Goal: Task Accomplishment & Management: Use online tool/utility

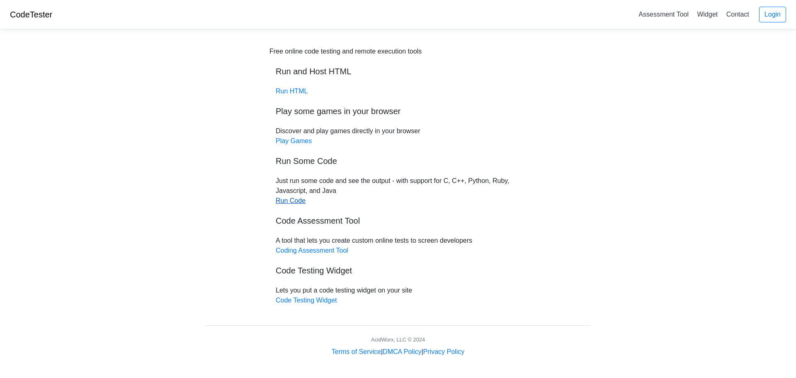
click at [291, 200] on link "Run Code" at bounding box center [291, 200] width 30 height 7
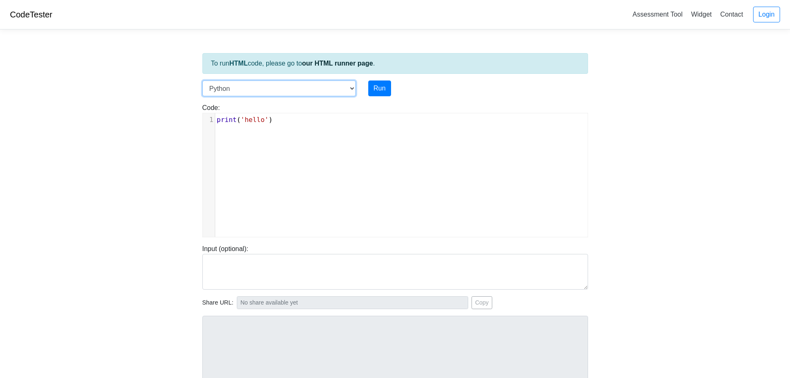
click at [350, 87] on select "C C++ Go Java Javascript Python Ruby" at bounding box center [278, 88] width 153 height 16
select select "c"
click at [202, 80] on select "C C++ Go Java Javascript Python Ruby" at bounding box center [278, 88] width 153 height 16
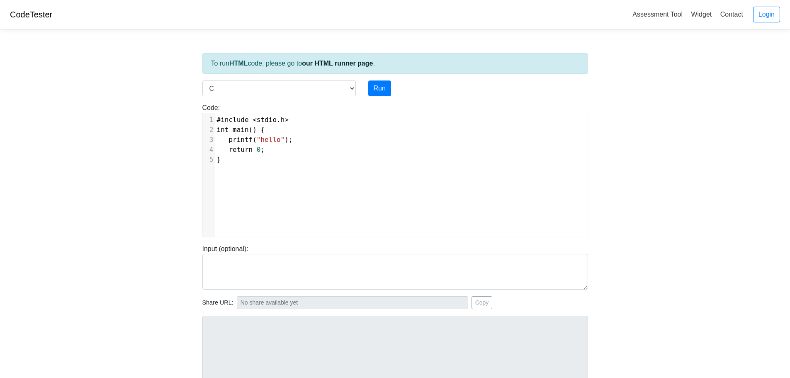
scroll to position [3, 0]
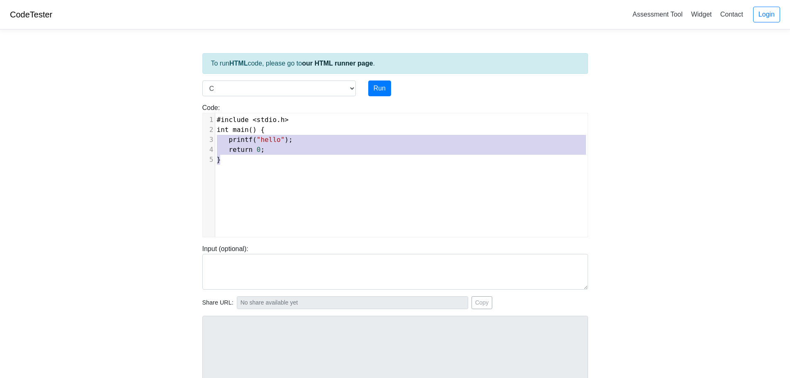
type textarea "#include <stdio.h> int main() { printf("hello"); return 0; }"
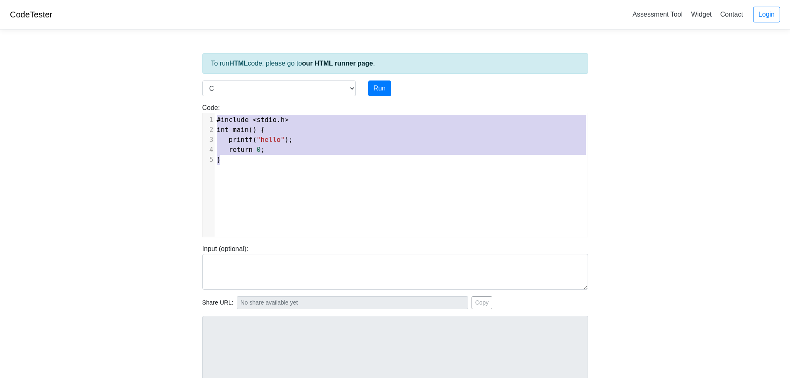
drag, startPoint x: 255, startPoint y: 164, endPoint x: 197, endPoint y: 116, distance: 75.0
click at [197, 116] on div "Code: #include <stdio.h> int main() { printf("hello"); return 0; } #include <st…" at bounding box center [395, 170] width 398 height 134
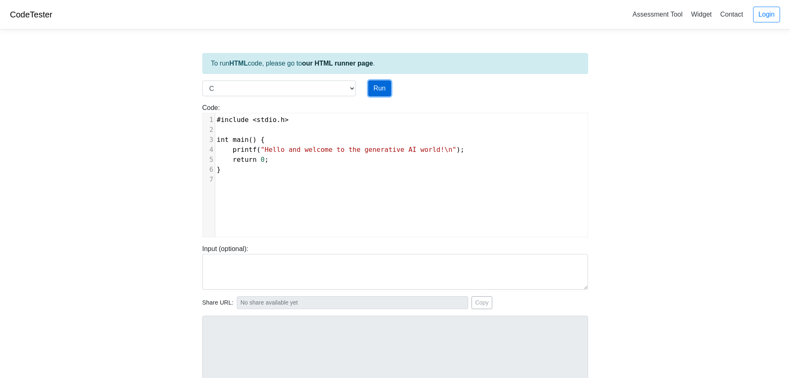
click at [375, 85] on button "Run" at bounding box center [379, 88] width 23 height 16
type input "[URL][DOMAIN_NAME]"
type textarea "Stdout: Hello and welcome to the generative AI world!"
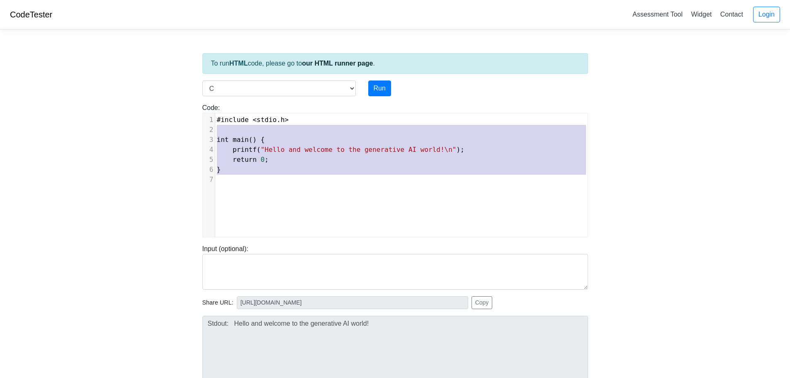
type textarea "#include <stdio.h> int main() { printf("Hello and welcome to the generative AI …"
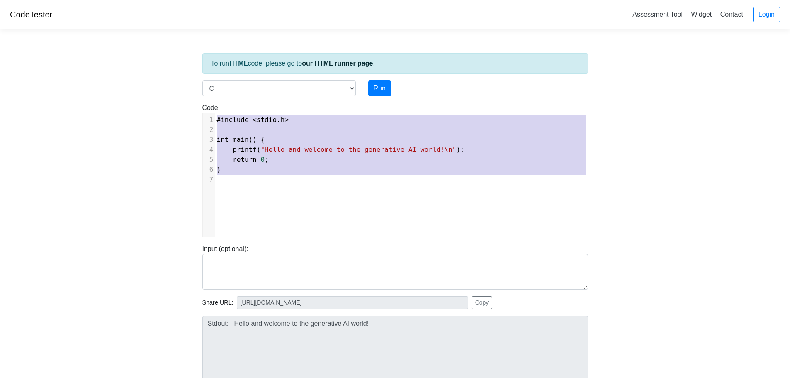
drag, startPoint x: 254, startPoint y: 179, endPoint x: 210, endPoint y: 119, distance: 74.8
click at [215, 119] on div "1 #include < stdio . h > 2 ​ 3 int main () { 4 printf ( "Hello and welcome to t…" at bounding box center [404, 150] width 378 height 70
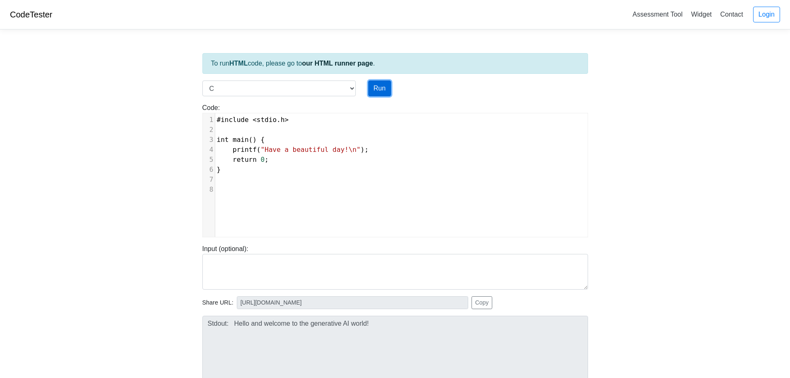
click at [370, 90] on button "Run" at bounding box center [379, 88] width 23 height 16
type input "[URL][DOMAIN_NAME]"
type textarea "Stdout: Have a beautiful day!"
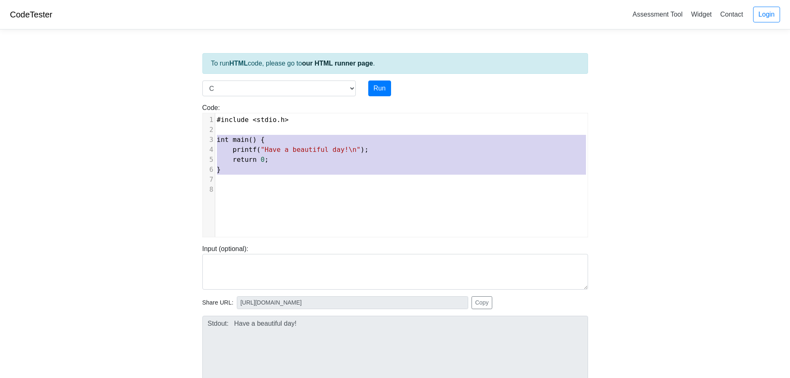
type textarea "#include <stdio.h> int main() { printf("Have a beautiful day!\n"); return 0; }"
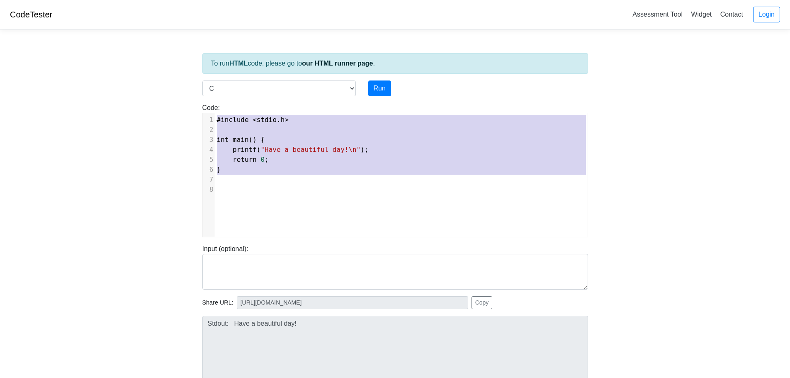
drag, startPoint x: 246, startPoint y: 183, endPoint x: 203, endPoint y: 118, distance: 78.1
click at [215, 118] on div "1 #include < stdio . h > 2 ​ 3 int main () { 4 printf ( "Have a beautiful day!\…" at bounding box center [404, 155] width 378 height 80
